Goal: Information Seeking & Learning: Learn about a topic

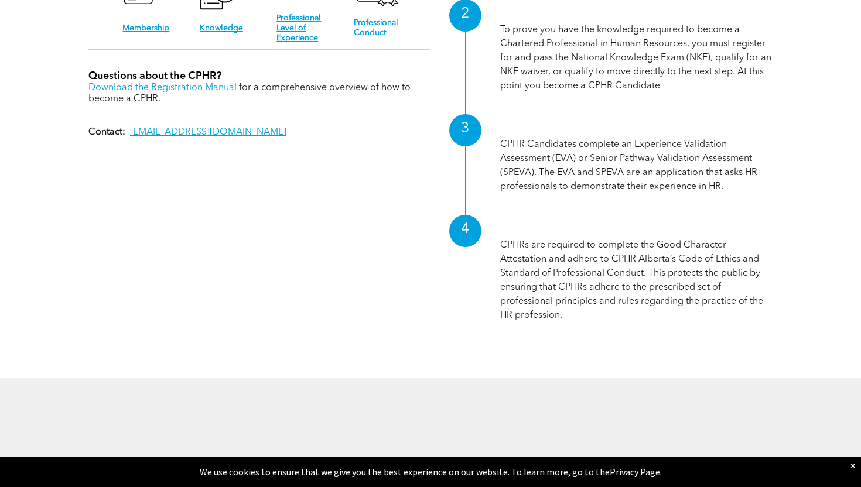
scroll to position [1316, 0]
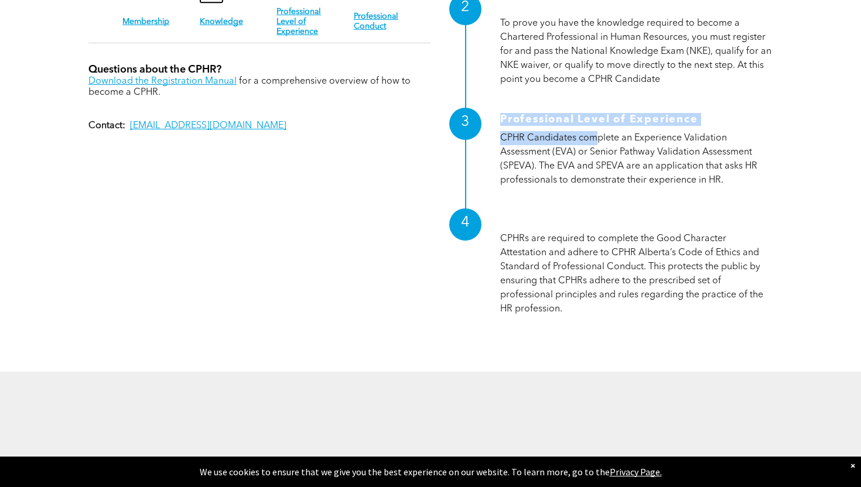
drag, startPoint x: 498, startPoint y: 127, endPoint x: 596, endPoint y: 128, distance: 97.8
click at [596, 128] on div "3 Professional Level of Experience CPHR Candidates complete an Experience Valid…" at bounding box center [602, 148] width 342 height 101
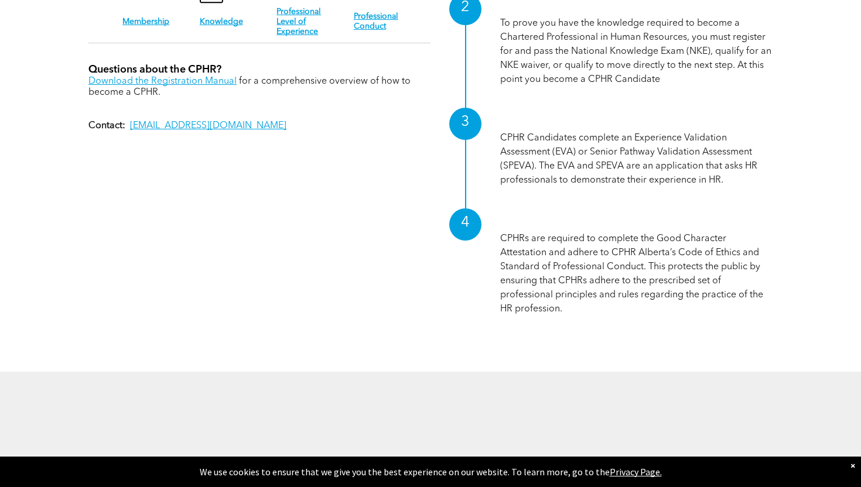
click at [627, 132] on p "CPHR Candidates complete an Experience Validation Assessment (EVA) or Senior Pa…" at bounding box center [636, 159] width 272 height 56
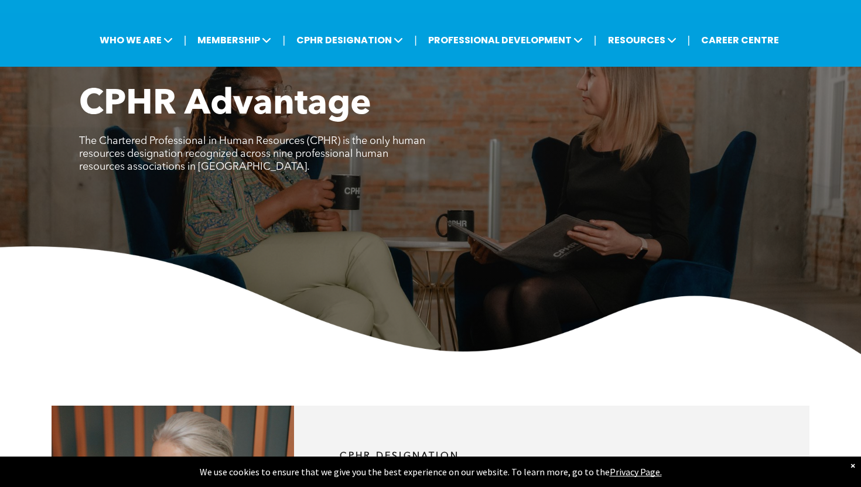
scroll to position [420, 0]
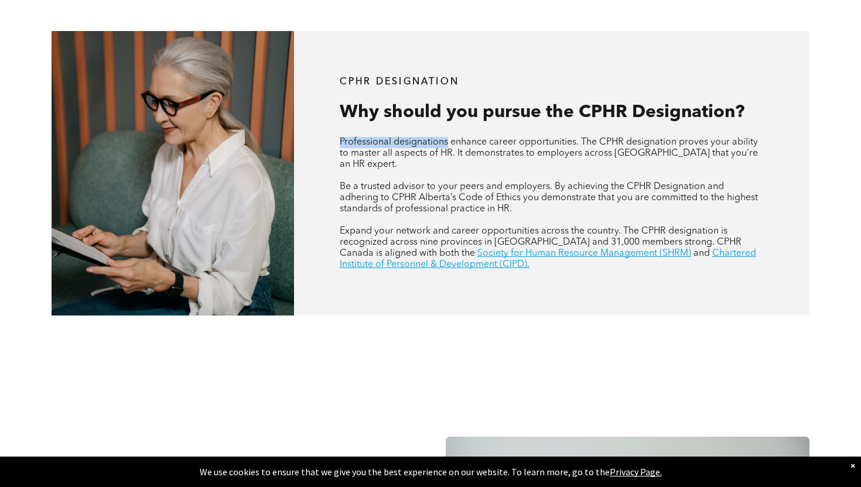
drag, startPoint x: 337, startPoint y: 135, endPoint x: 453, endPoint y: 144, distance: 116.3
click at [451, 142] on div "CPHR DESIGNATION Why should you pursue the CPHR Designation? Professional desig…" at bounding box center [551, 173] width 515 height 285
click at [477, 144] on span "Professional designations enhance career opportunities. The CPHR designation pr…" at bounding box center [549, 154] width 418 height 32
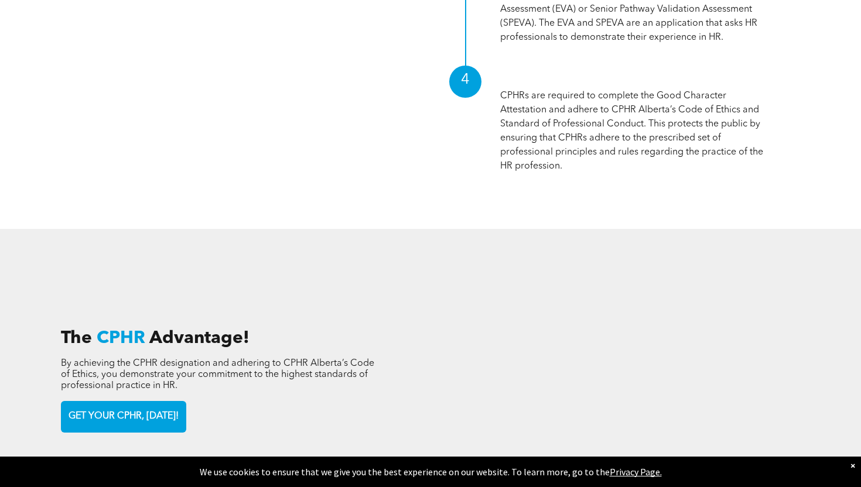
scroll to position [1459, 0]
